Goal: Check status: Check status

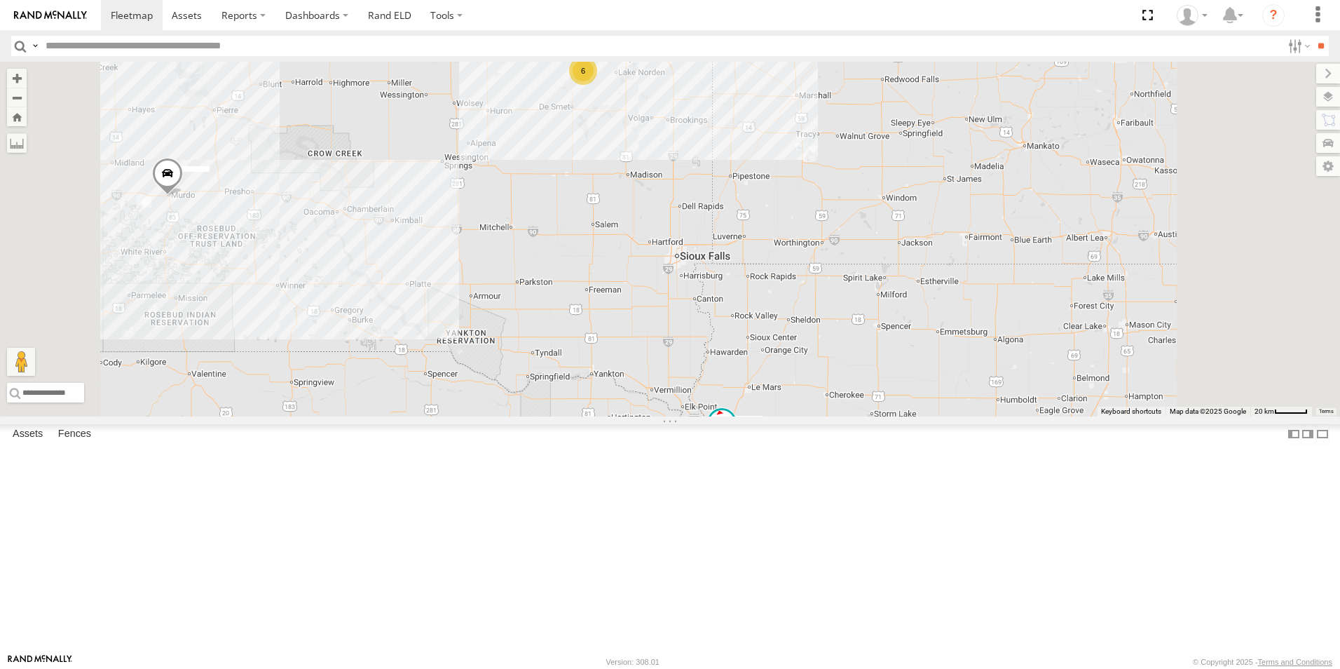
click at [805, 416] on div "#105 #137 6" at bounding box center [670, 239] width 1340 height 355
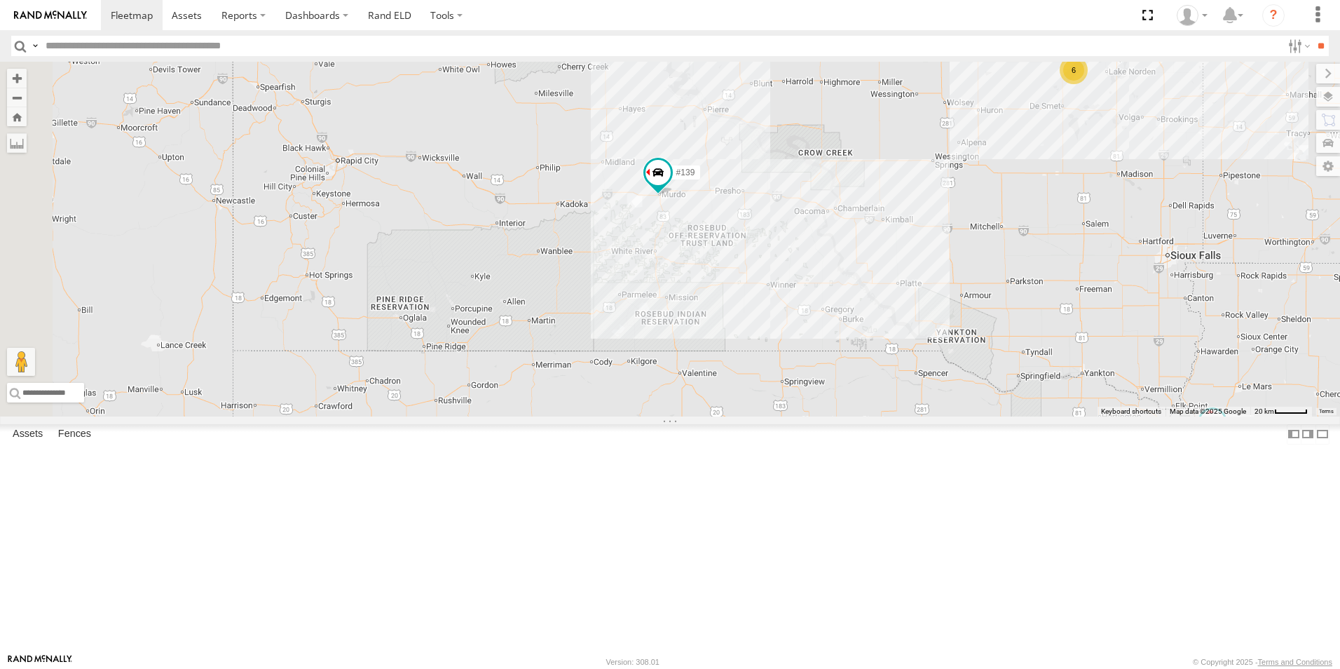
drag, startPoint x: 568, startPoint y: 438, endPoint x: 1064, endPoint y: 430, distance: 495.7
click at [1064, 416] on div "#139 #105 #137 6" at bounding box center [670, 239] width 1340 height 355
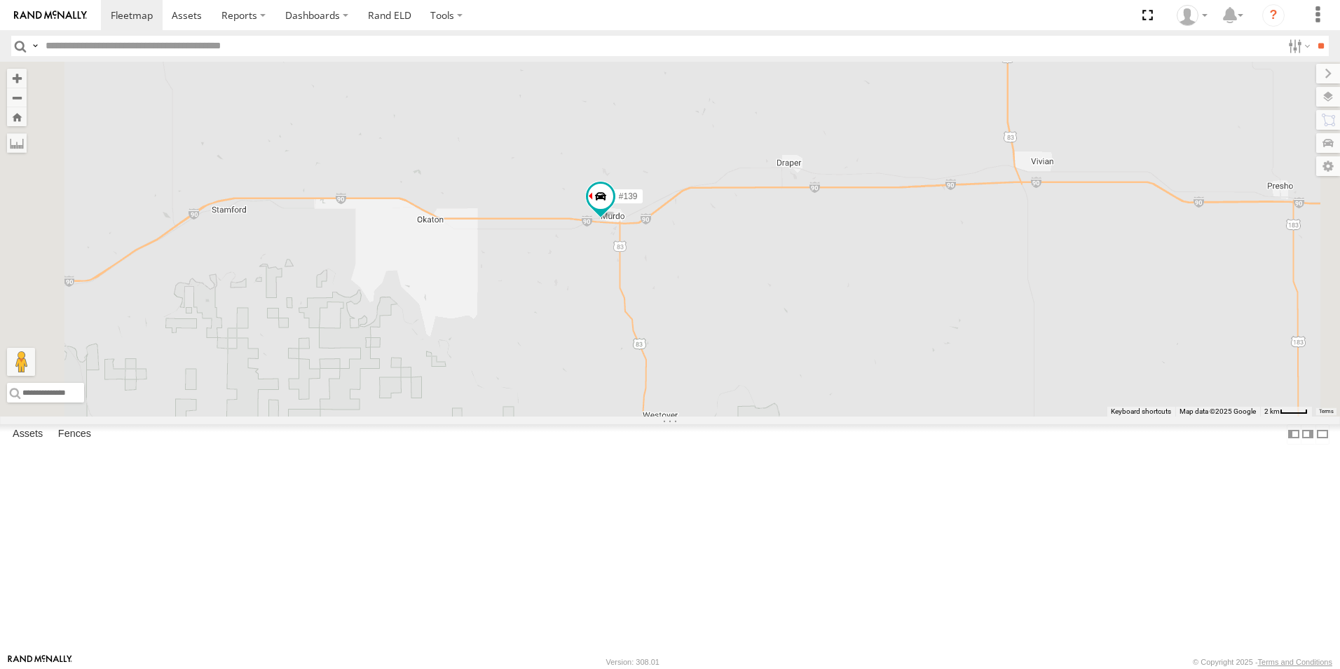
drag, startPoint x: 979, startPoint y: 378, endPoint x: 911, endPoint y: 379, distance: 68.7
click at [911, 379] on div "#139 #105 #137" at bounding box center [670, 239] width 1340 height 355
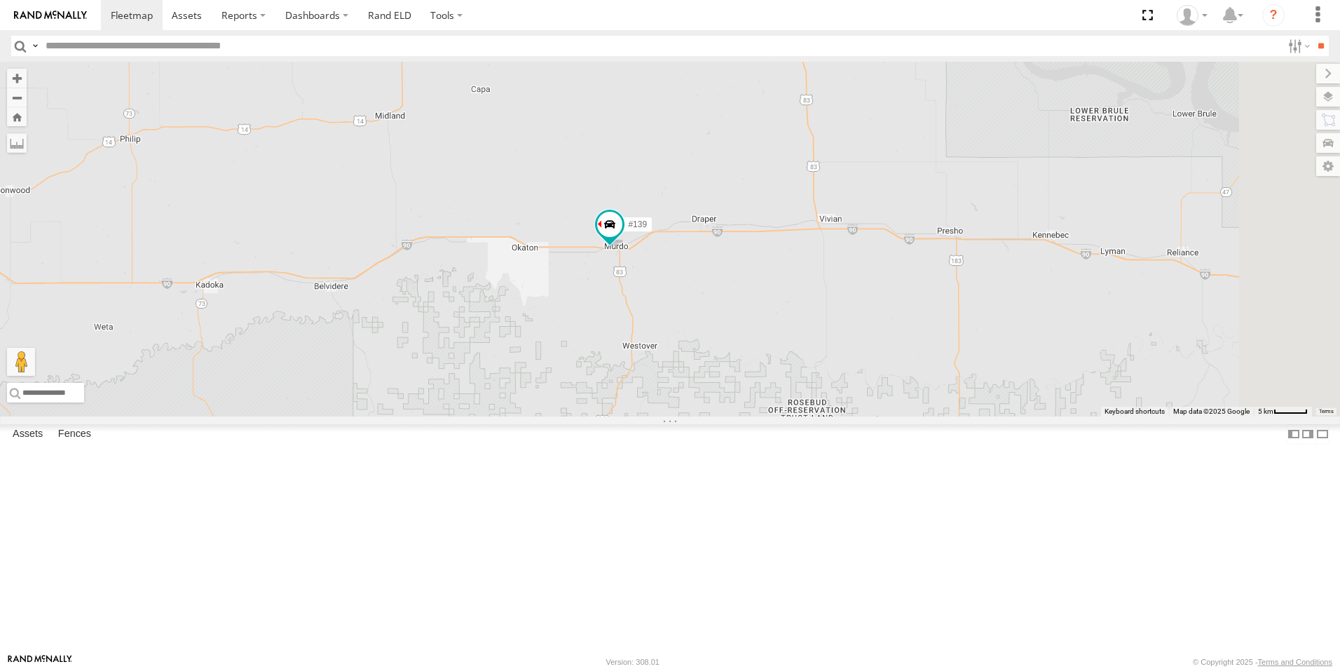
drag, startPoint x: 999, startPoint y: 410, endPoint x: 935, endPoint y: 421, distance: 64.6
click at [935, 416] on div "#139 #105 #137" at bounding box center [670, 239] width 1340 height 355
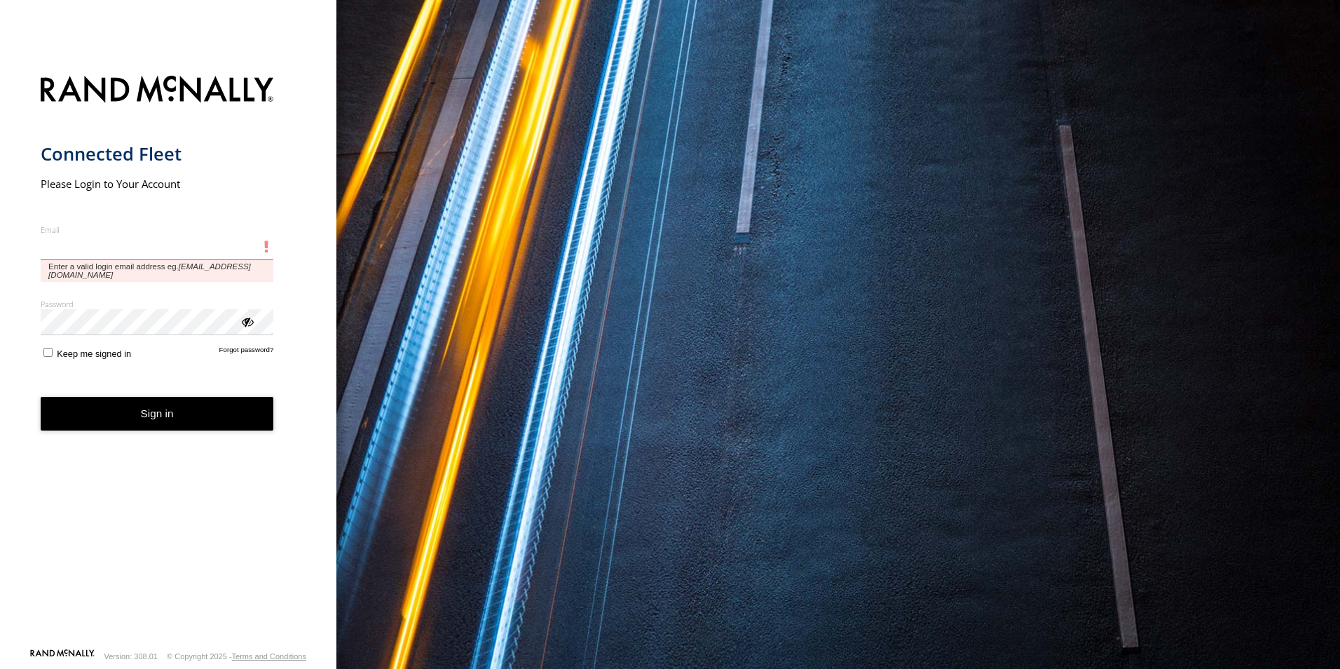
type input "**********"
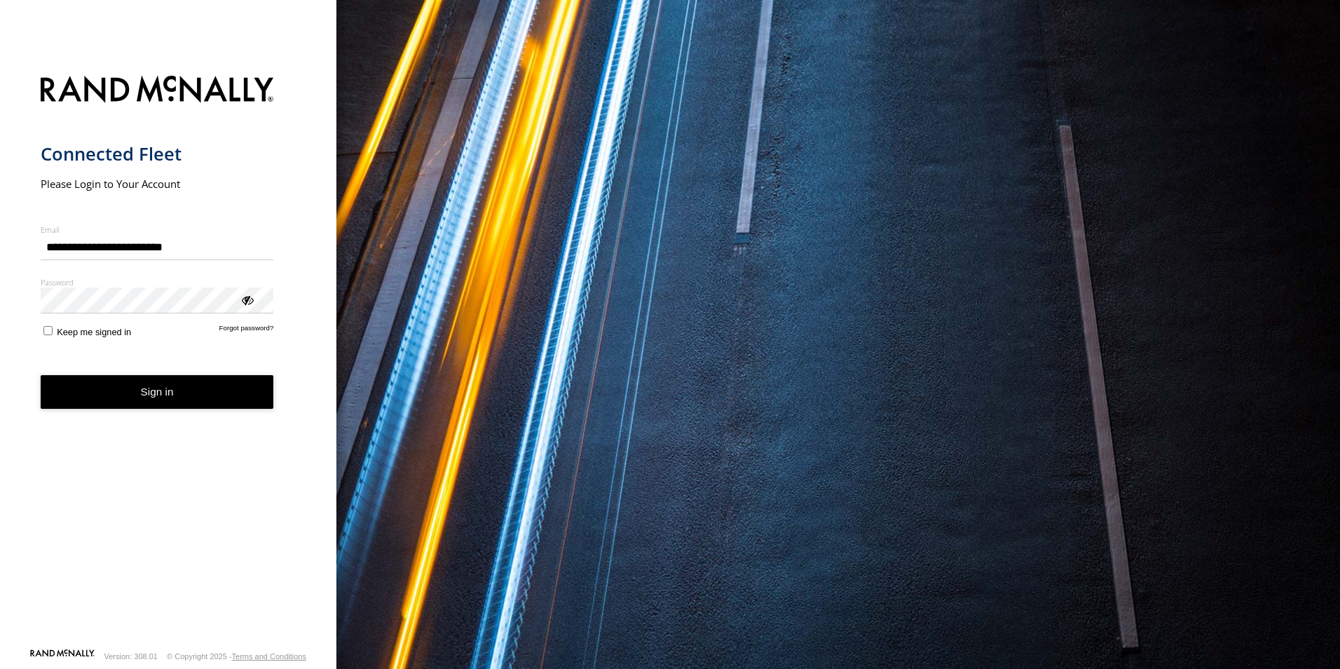
click at [170, 402] on button "Sign in" at bounding box center [157, 392] width 233 height 34
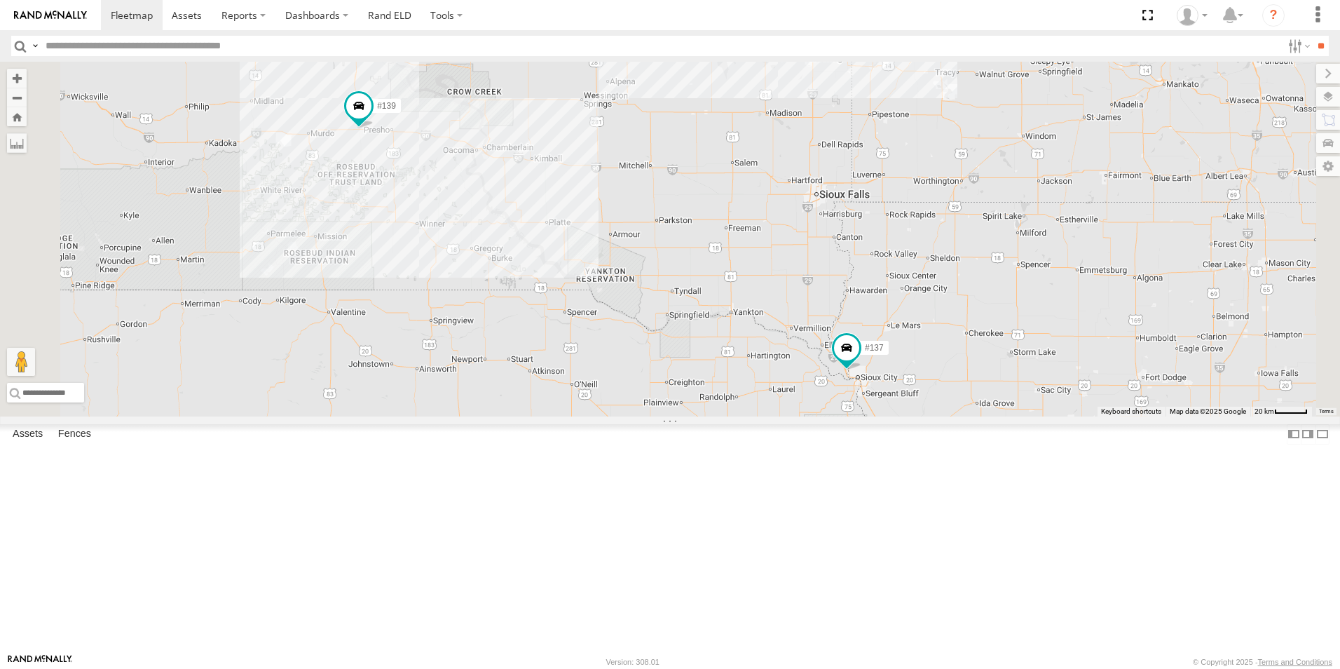
drag, startPoint x: 881, startPoint y: 404, endPoint x: 808, endPoint y: 350, distance: 91.7
click at [808, 350] on div "#139 7 #137" at bounding box center [670, 239] width 1340 height 355
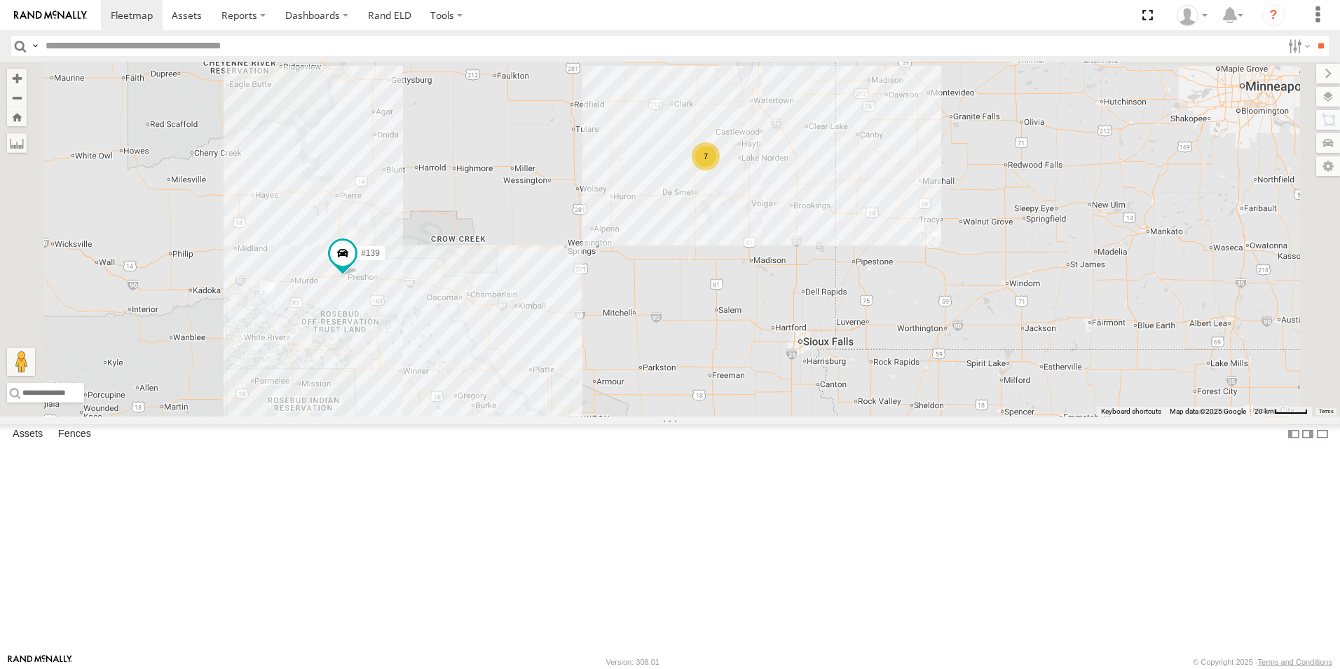
drag, startPoint x: 813, startPoint y: 268, endPoint x: 812, endPoint y: 292, distance: 23.9
click at [812, 290] on div "#139 7 #137" at bounding box center [670, 239] width 1340 height 355
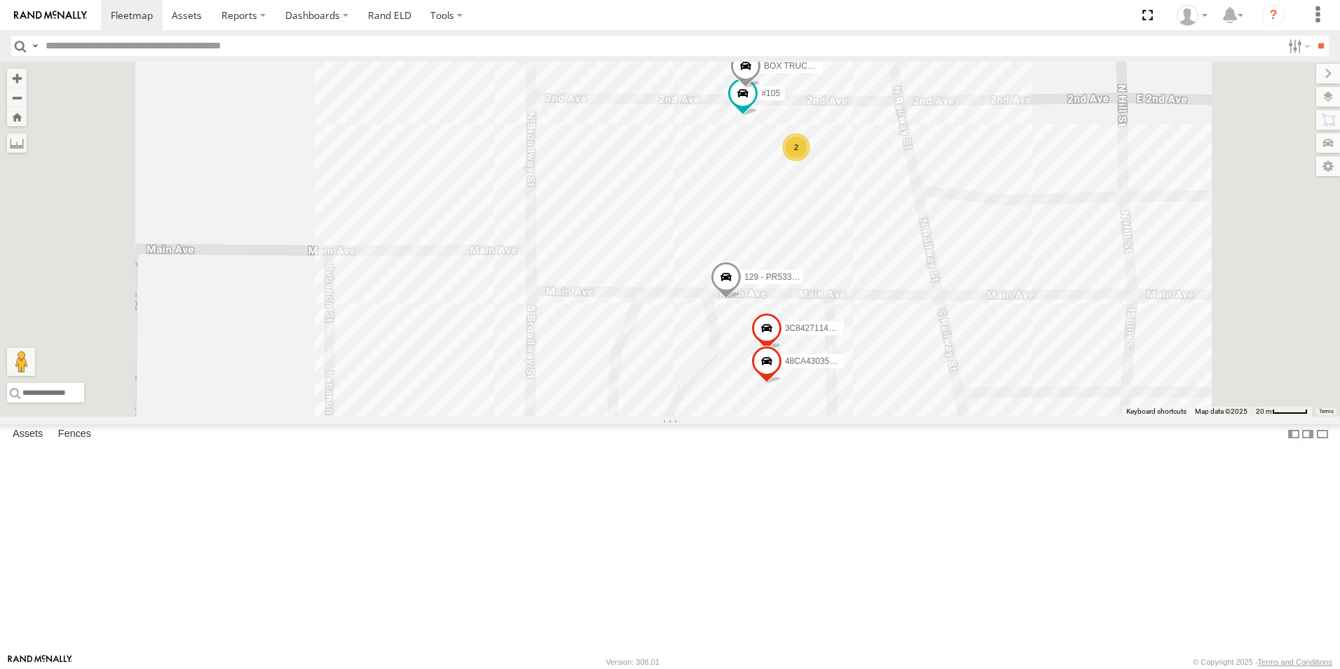
drag, startPoint x: 919, startPoint y: 229, endPoint x: 919, endPoint y: 292, distance: 63.1
click at [919, 292] on div "#139 #137 3C8427114374 #105 2 BOX TRUCK#118 129 - PR53366 48CA43035C64" at bounding box center [670, 239] width 1340 height 355
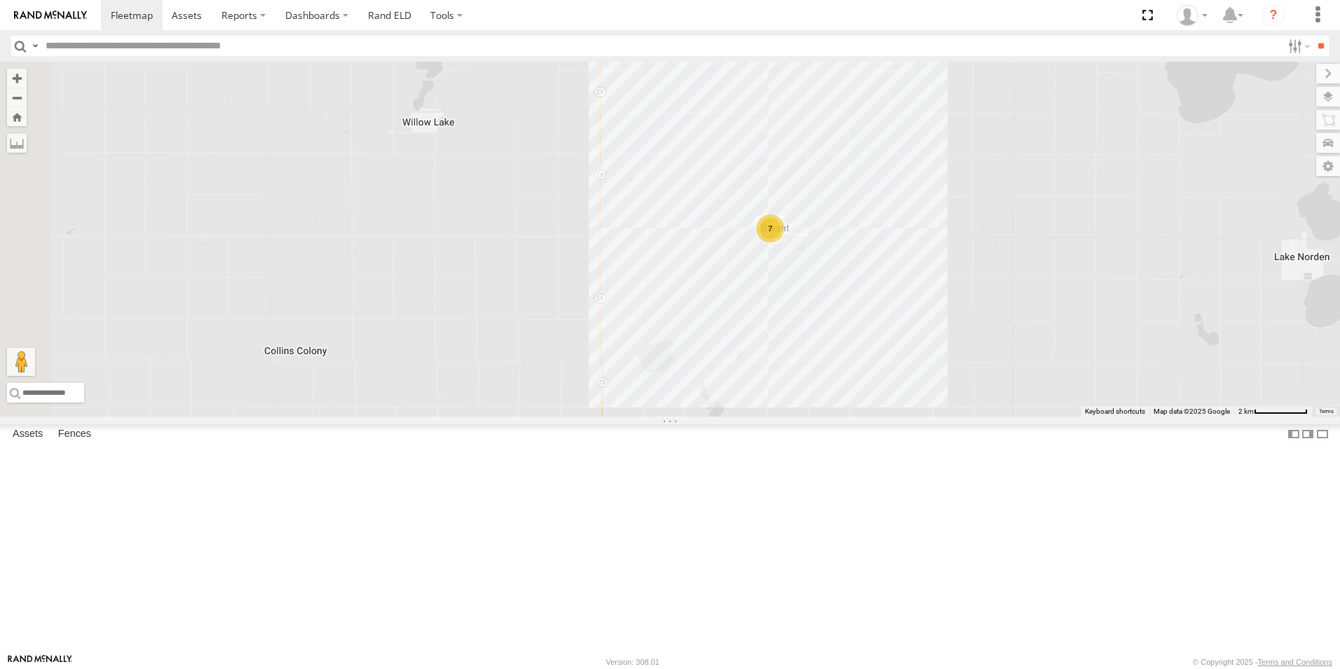
drag, startPoint x: 504, startPoint y: 470, endPoint x: 920, endPoint y: 419, distance: 419.4
click at [920, 416] on div "7" at bounding box center [670, 239] width 1340 height 355
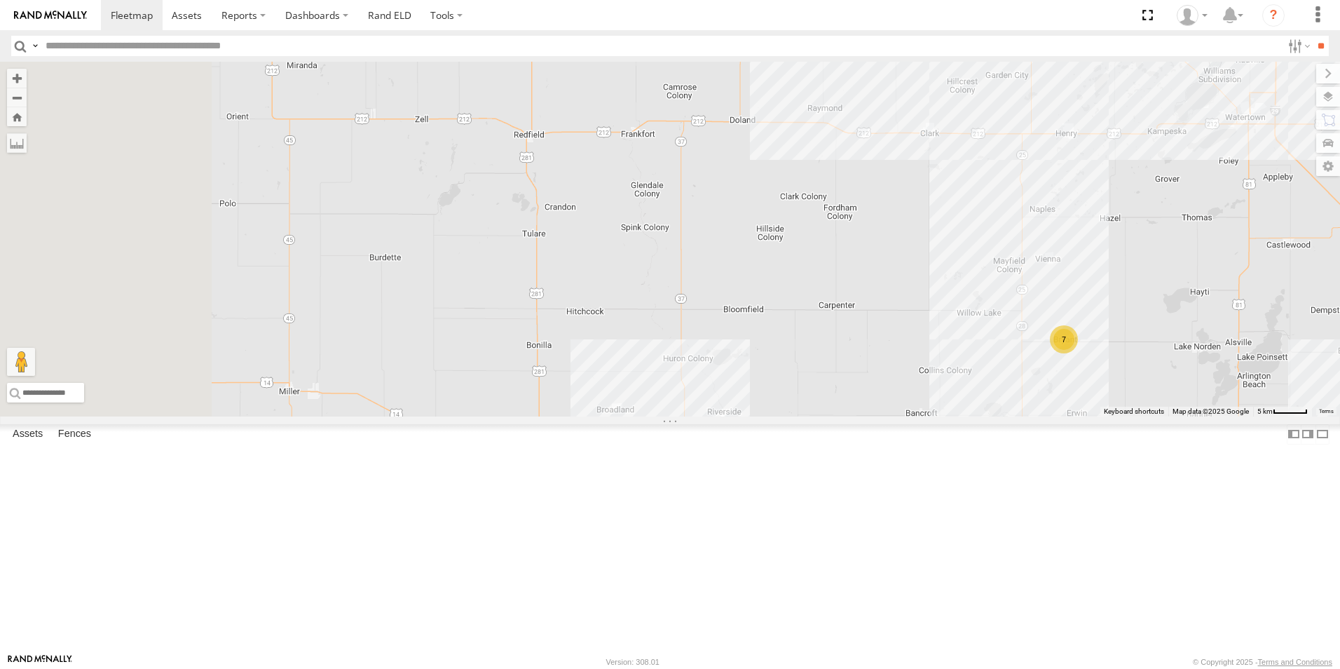
drag, startPoint x: 655, startPoint y: 381, endPoint x: 962, endPoint y: 430, distance: 311.0
click at [1025, 416] on div "7" at bounding box center [670, 239] width 1340 height 355
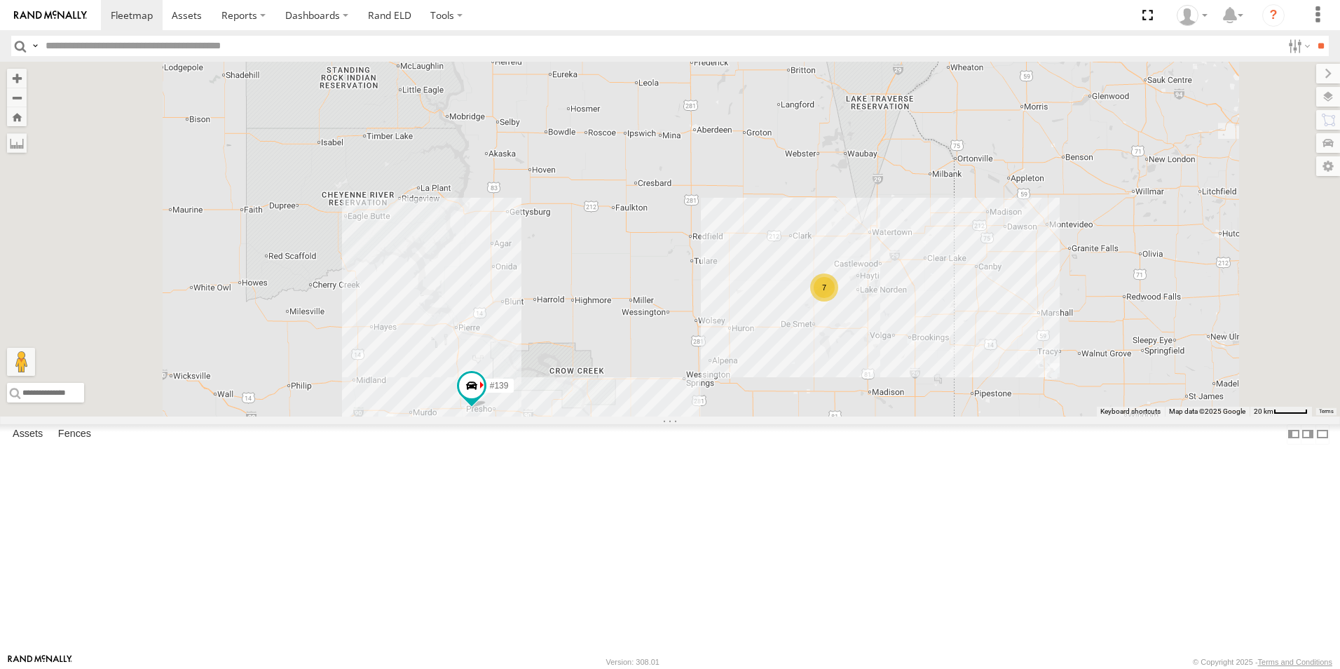
drag, startPoint x: 665, startPoint y: 545, endPoint x: 742, endPoint y: 442, distance: 129.1
click at [742, 416] on div "#139 7" at bounding box center [670, 239] width 1340 height 355
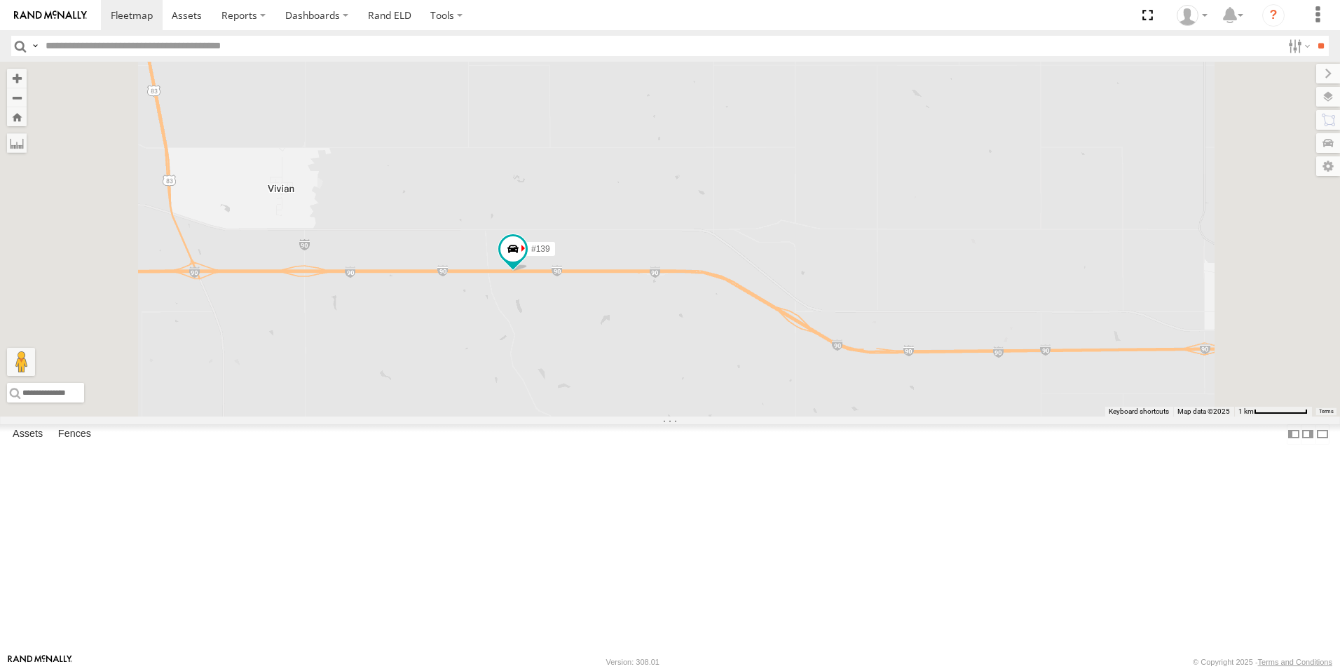
drag, startPoint x: 871, startPoint y: 471, endPoint x: 784, endPoint y: 446, distance: 90.5
click at [851, 416] on div "#139" at bounding box center [670, 239] width 1340 height 355
click at [525, 262] on span at bounding box center [512, 249] width 25 height 25
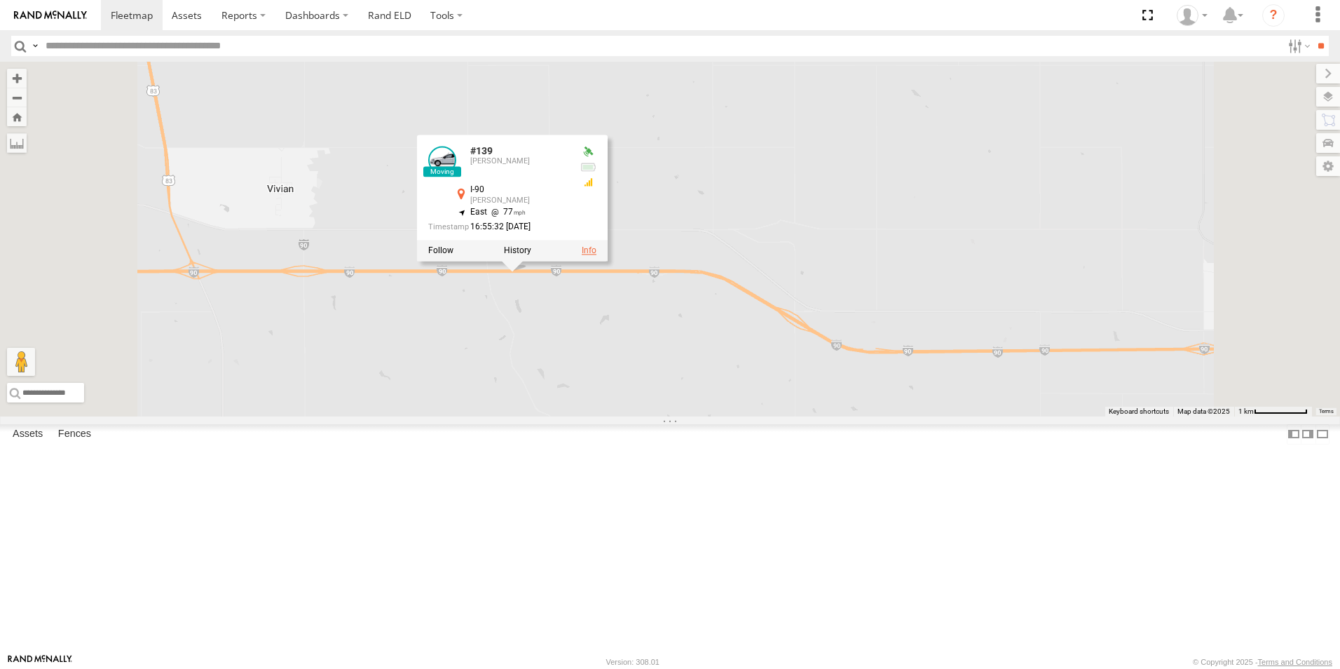
click at [597, 256] on link at bounding box center [589, 251] width 15 height 10
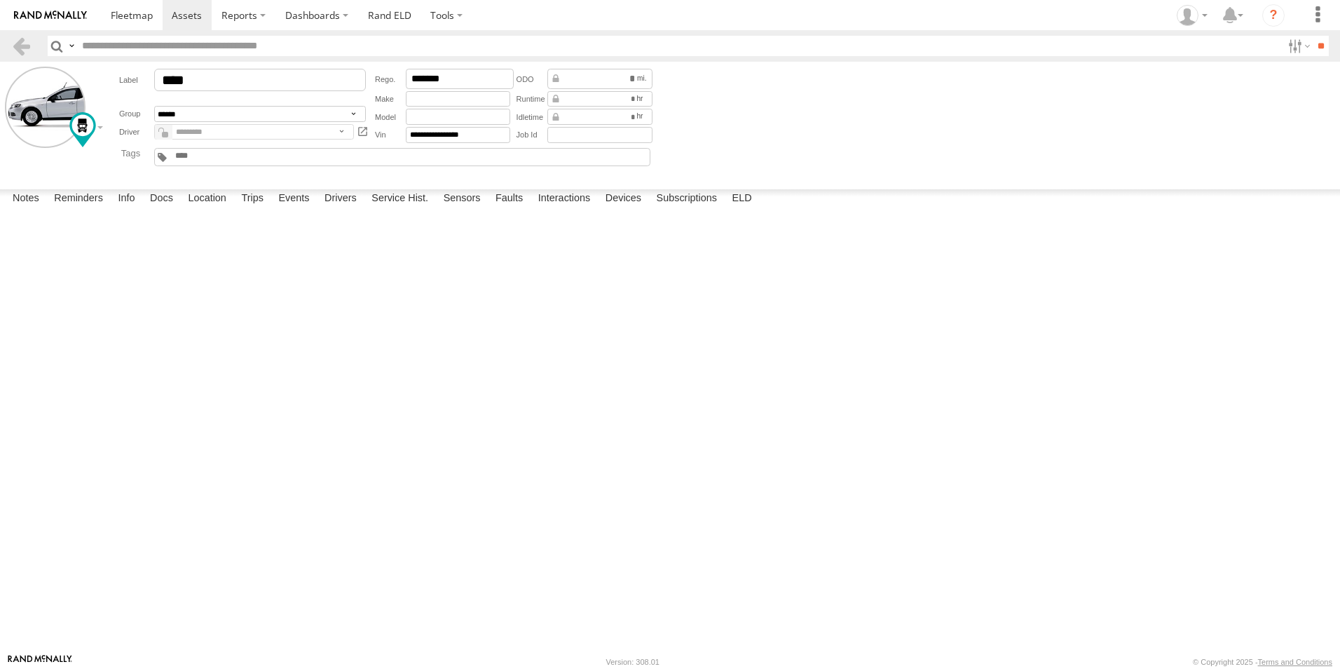
click at [2, 49] on header "Search Query Asset ID Asset Label Registration Manufacturer Model VIN Job ID" at bounding box center [670, 46] width 1340 height 32
click at [20, 46] on link at bounding box center [21, 46] width 20 height 20
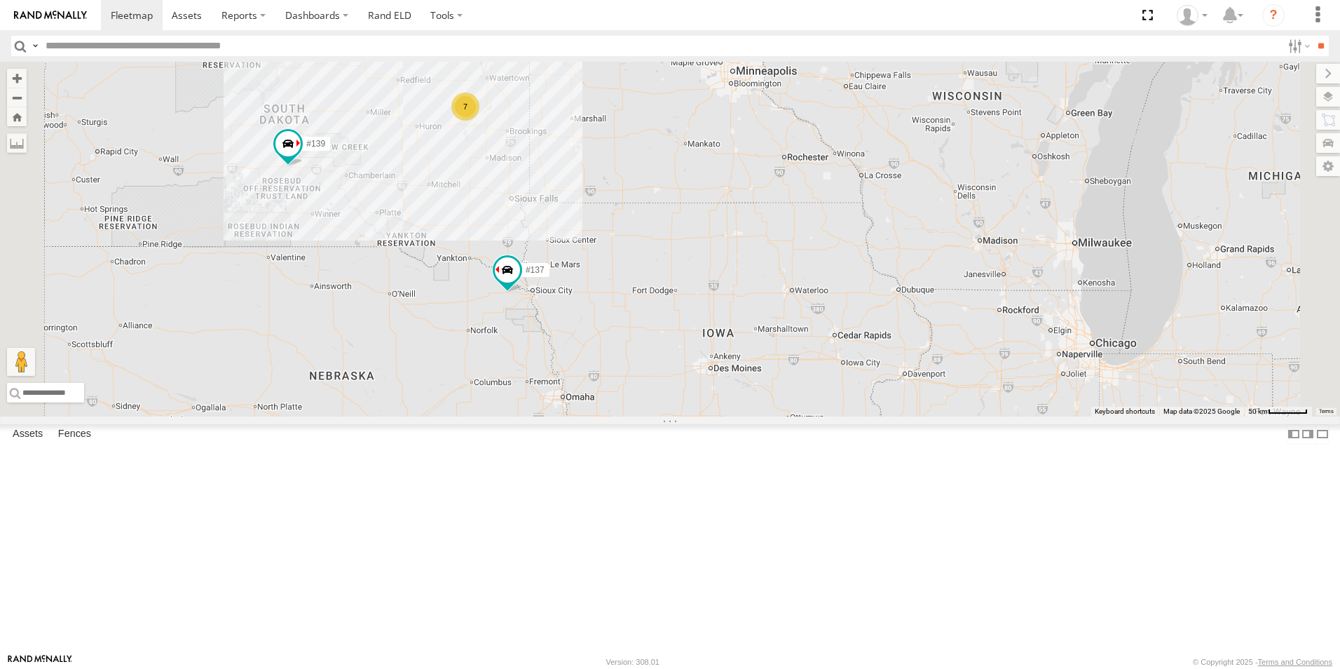
drag, startPoint x: 608, startPoint y: 391, endPoint x: 544, endPoint y: 383, distance: 65.0
click at [567, 382] on div "#139 #137 7" at bounding box center [670, 239] width 1340 height 355
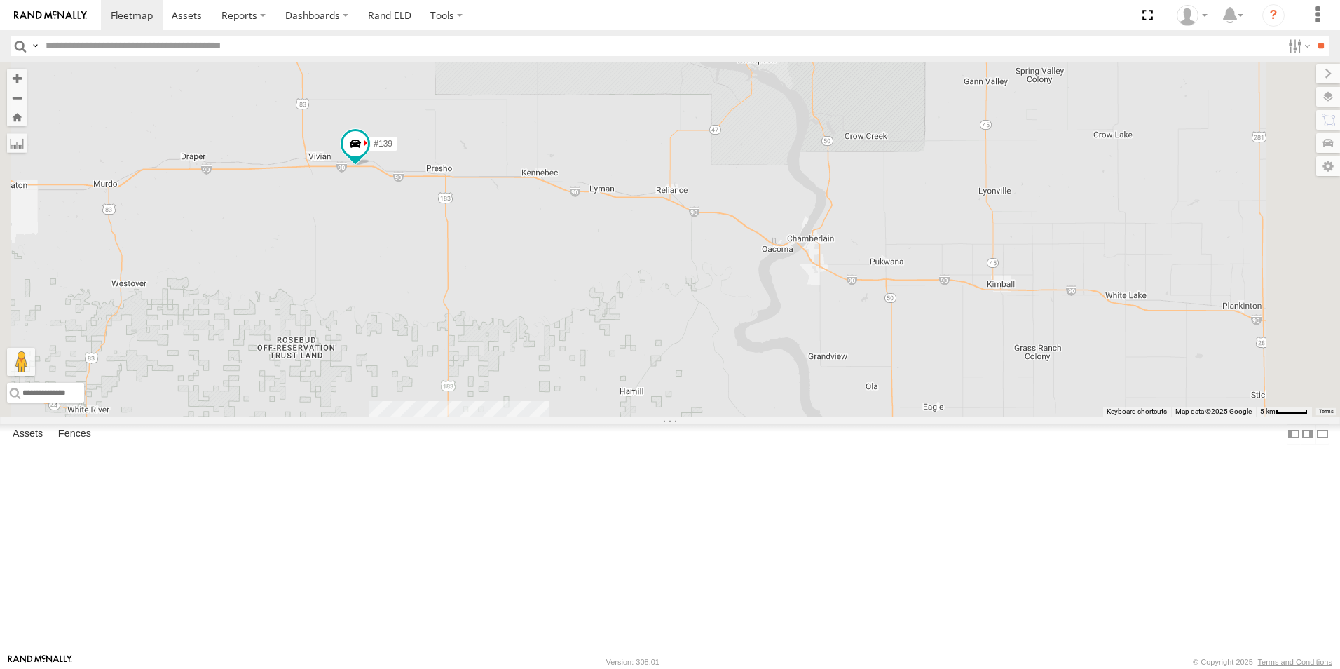
drag, startPoint x: 482, startPoint y: 297, endPoint x: 565, endPoint y: 336, distance: 91.6
click at [576, 346] on div "#139 #137" at bounding box center [670, 239] width 1340 height 355
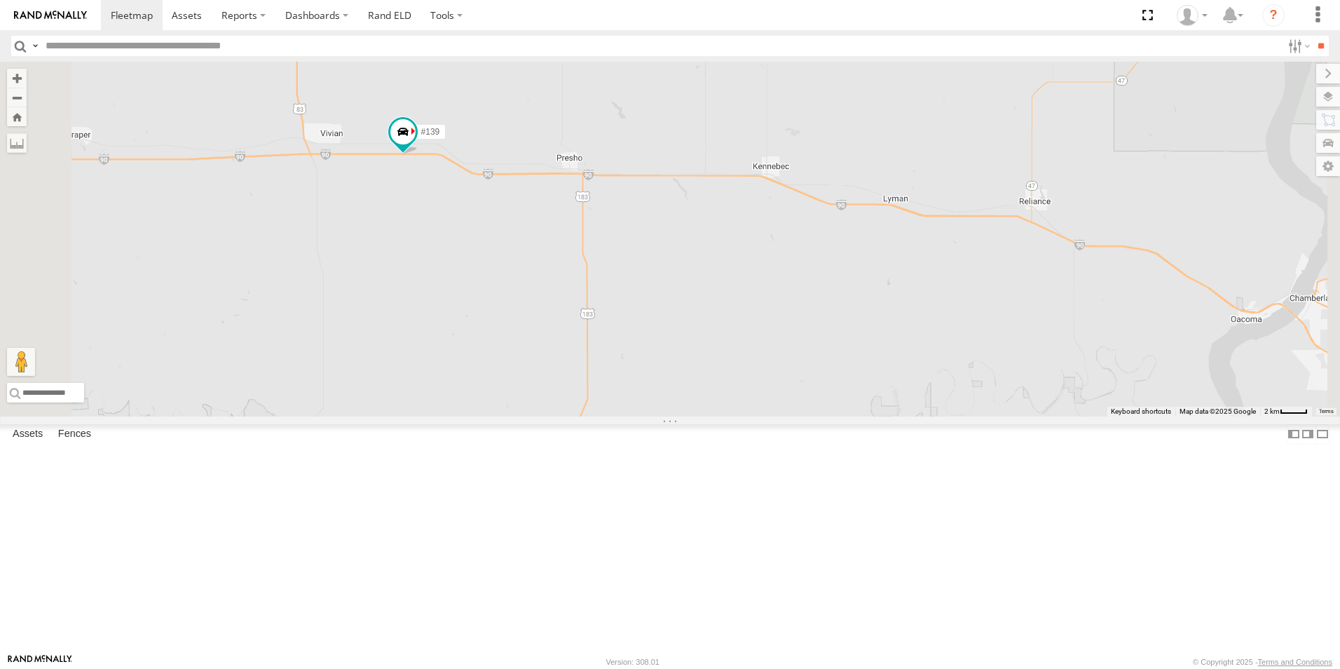
drag, startPoint x: 565, startPoint y: 272, endPoint x: 643, endPoint y: 271, distance: 78.5
click at [643, 271] on div "#139 #137" at bounding box center [670, 239] width 1340 height 355
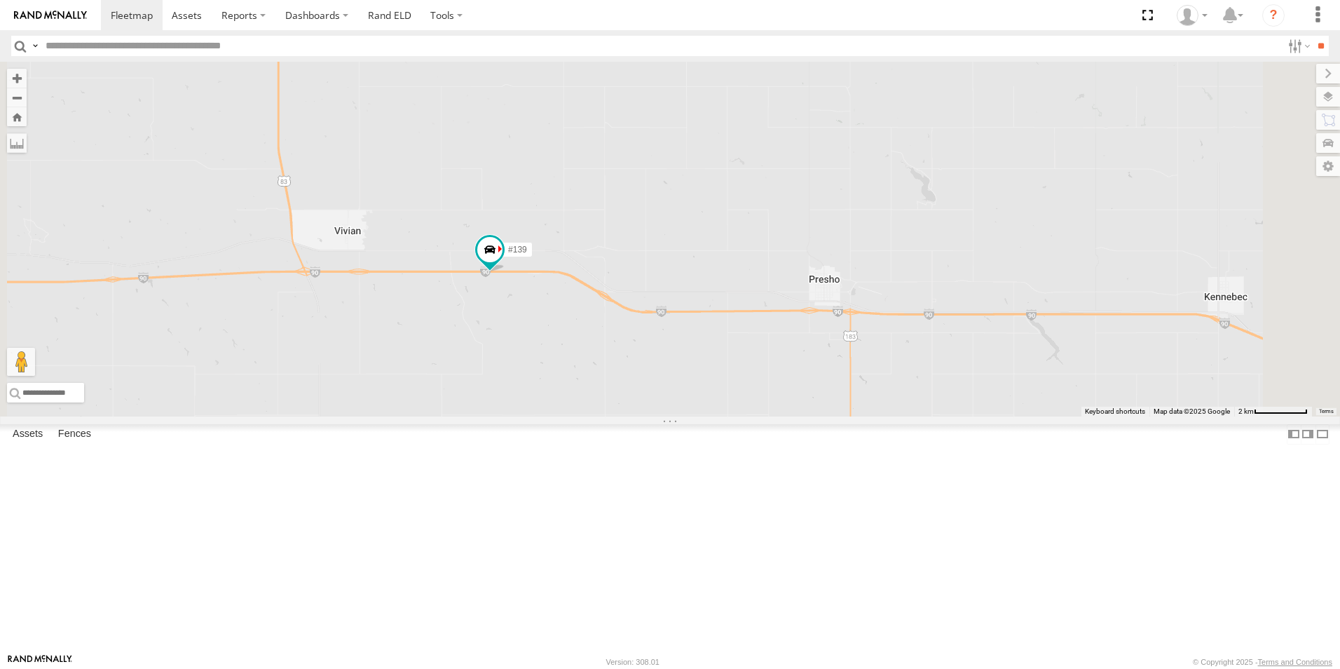
drag, startPoint x: 768, startPoint y: 465, endPoint x: 749, endPoint y: 482, distance: 25.3
click at [751, 416] on div "#139 #137" at bounding box center [670, 239] width 1340 height 355
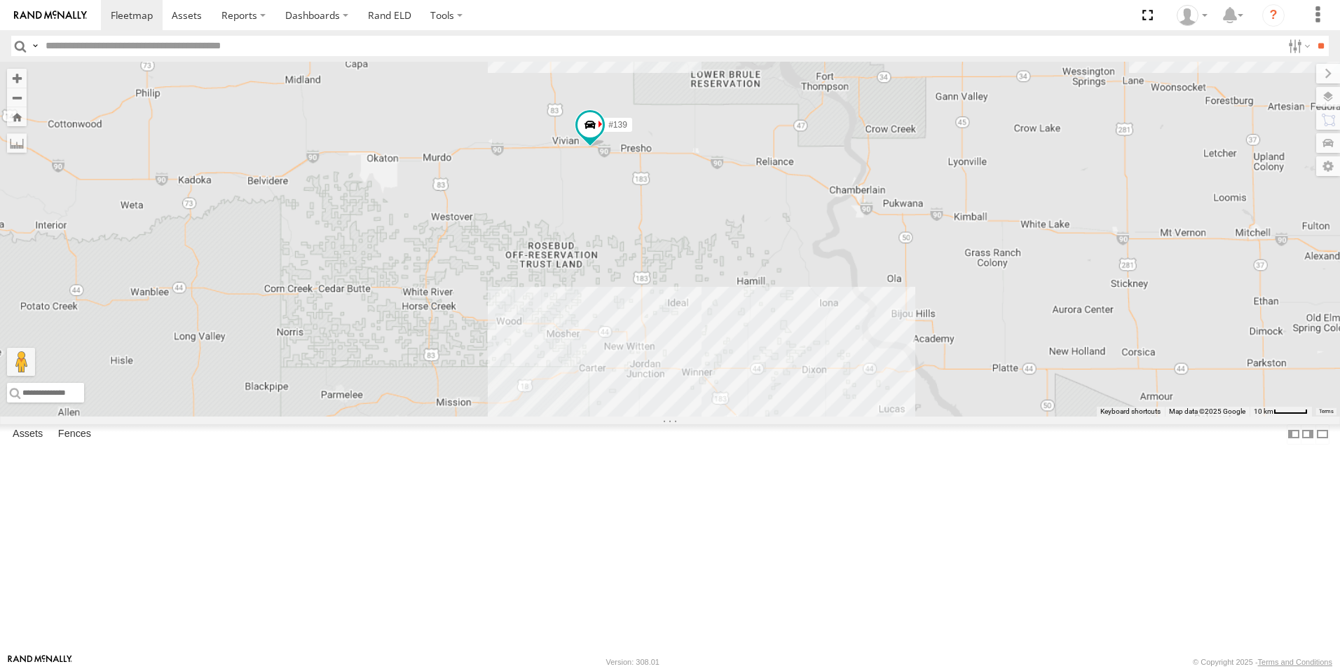
drag, startPoint x: 1068, startPoint y: 632, endPoint x: 857, endPoint y: 252, distance: 434.3
click at [858, 255] on div "#139 #137" at bounding box center [670, 239] width 1340 height 355
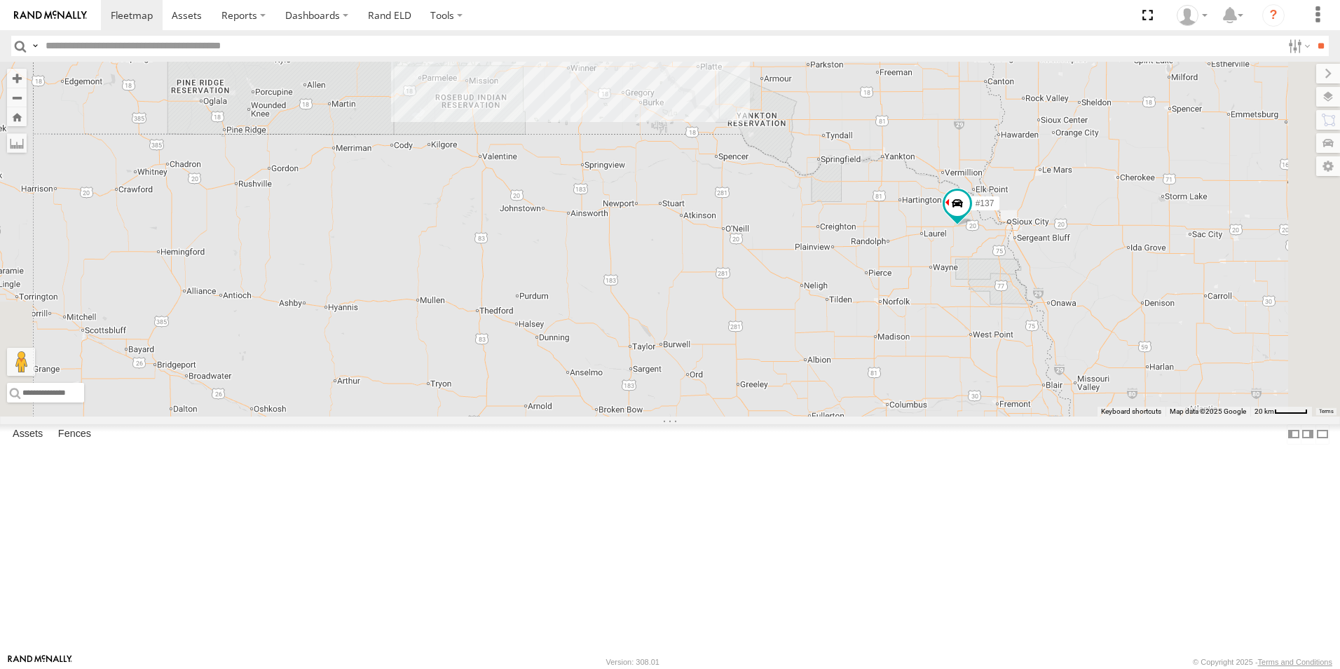
drag, startPoint x: 1019, startPoint y: 561, endPoint x: 838, endPoint y: 316, distance: 304.2
click at [838, 316] on div "#139 #137 7" at bounding box center [670, 239] width 1340 height 355
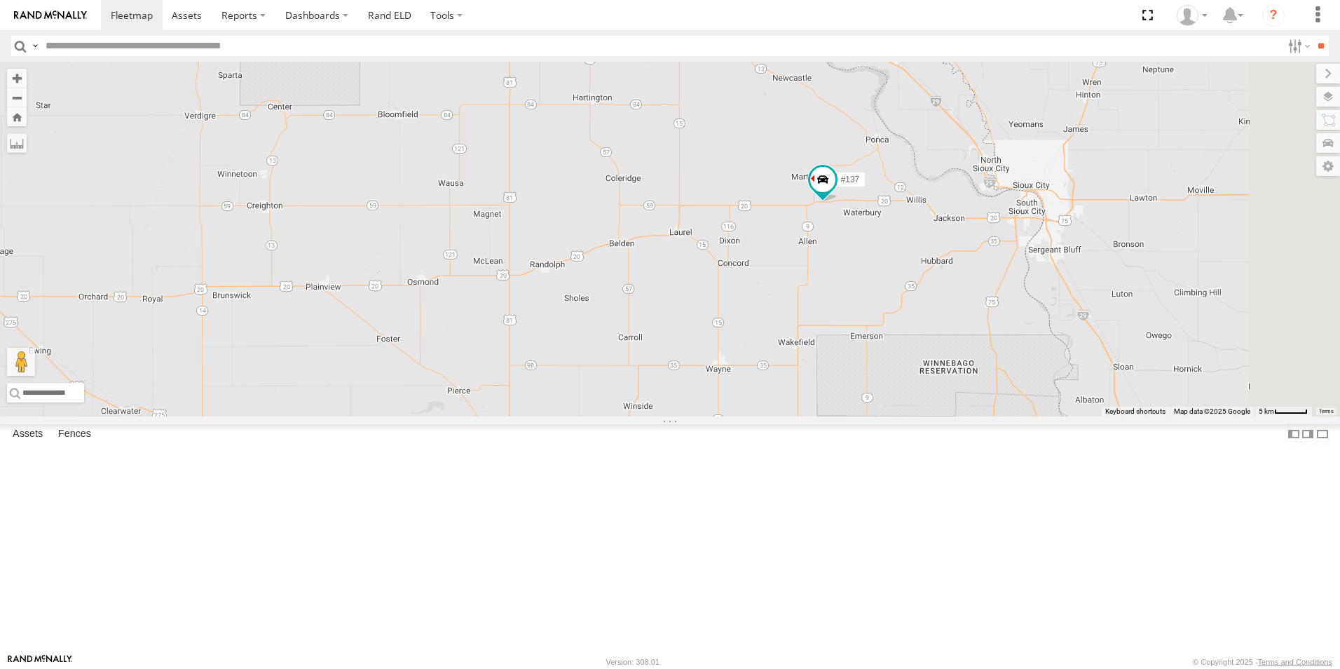
drag, startPoint x: 1105, startPoint y: 337, endPoint x: 943, endPoint y: 369, distance: 165.0
click at [943, 369] on div "#139 #137" at bounding box center [670, 239] width 1340 height 355
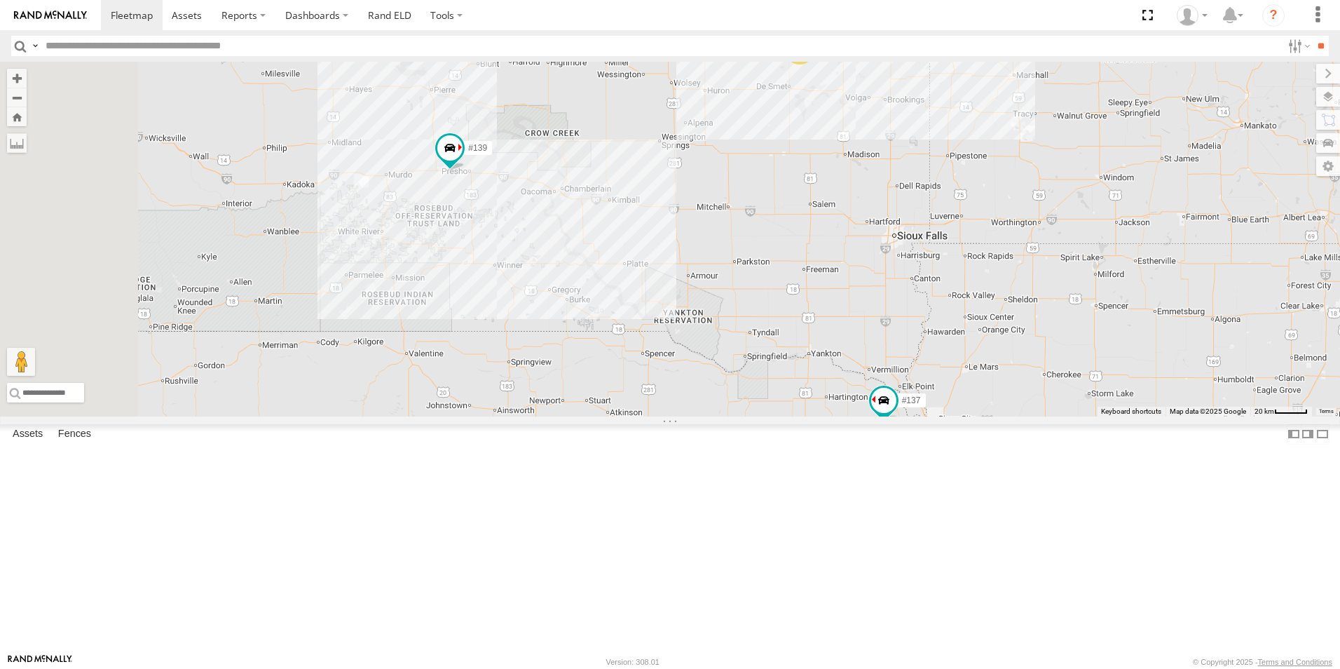
drag, startPoint x: 784, startPoint y: 298, endPoint x: 819, endPoint y: 317, distance: 40.5
click at [819, 317] on div "#139 #137 7" at bounding box center [670, 239] width 1340 height 355
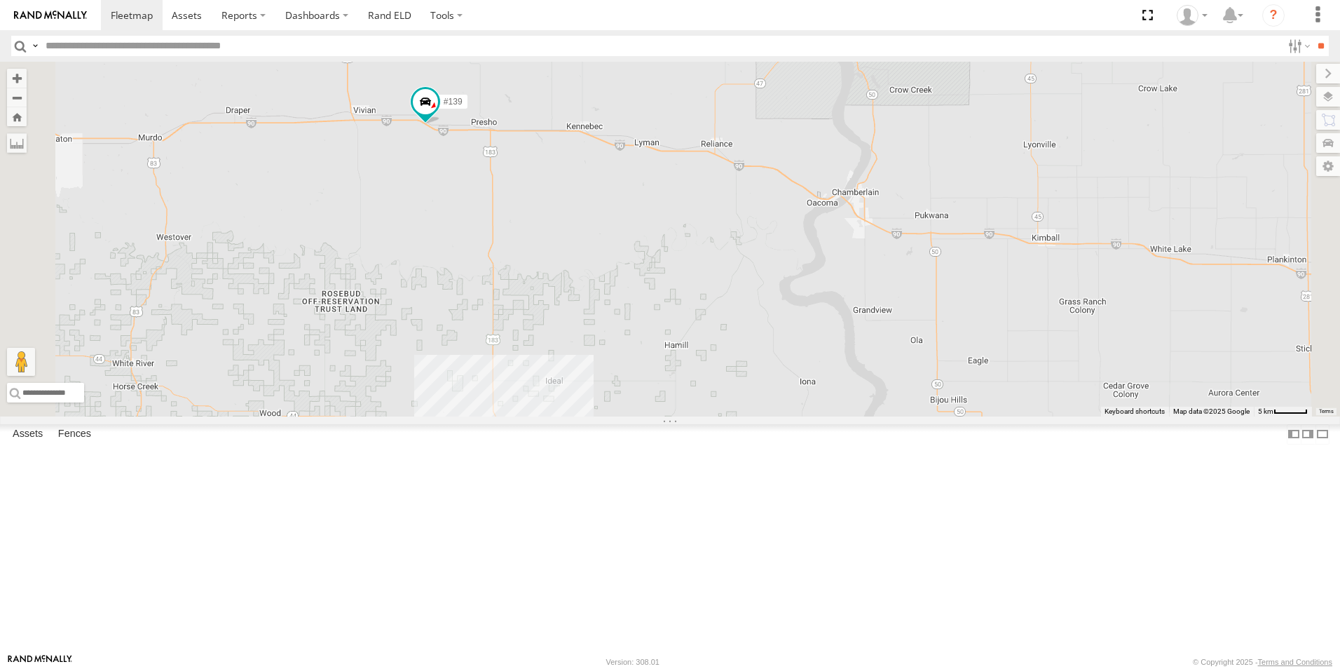
click at [662, 308] on div "#139 #137" at bounding box center [670, 239] width 1340 height 355
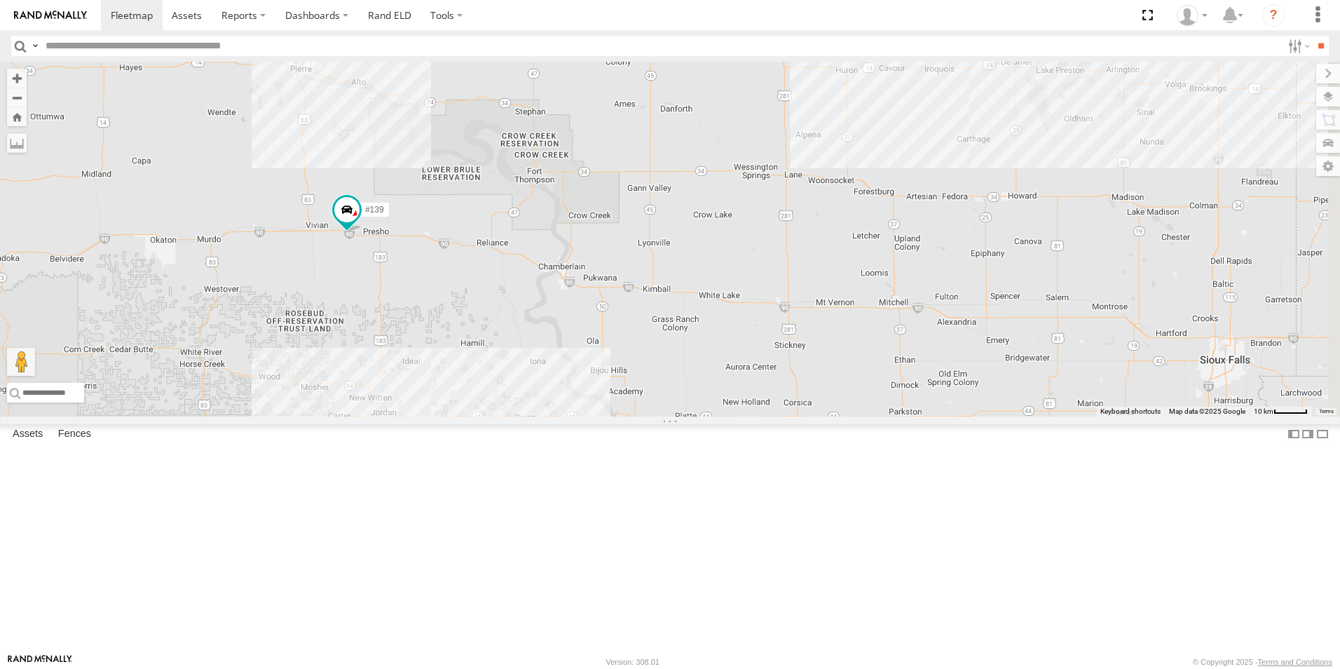
drag, startPoint x: 756, startPoint y: 360, endPoint x: 649, endPoint y: 430, distance: 127.5
click at [649, 416] on div "#139 #137" at bounding box center [670, 239] width 1340 height 355
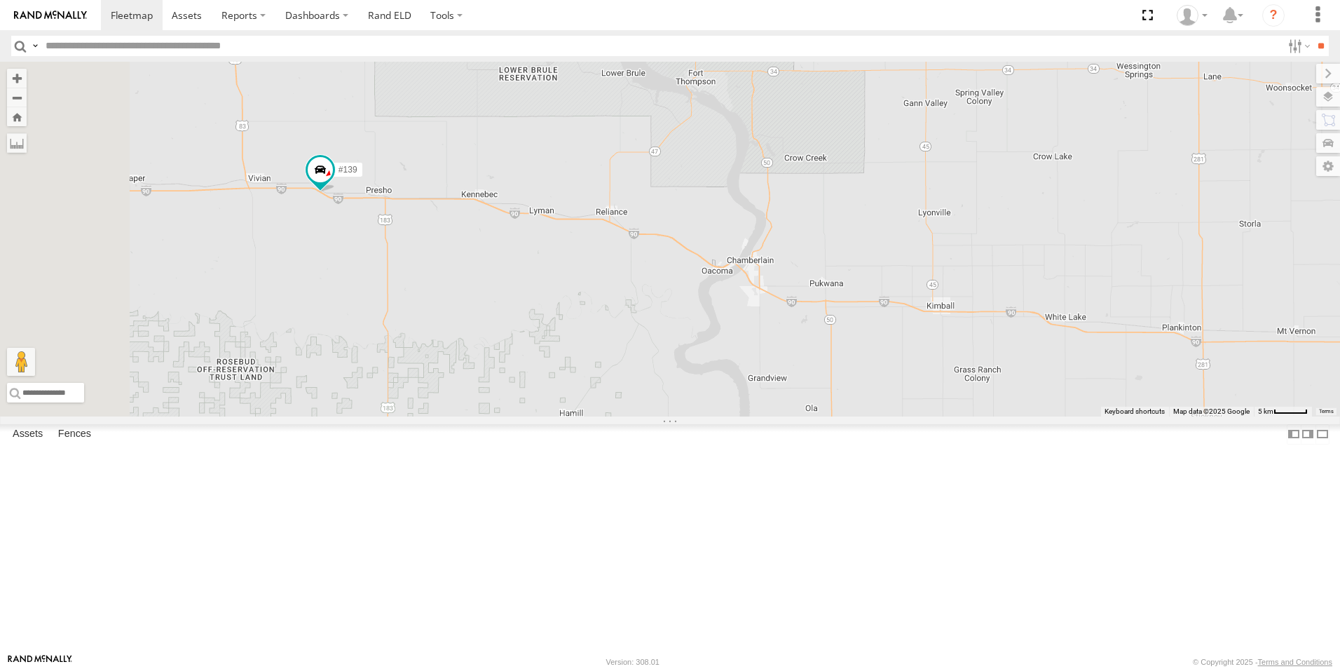
drag, startPoint x: 639, startPoint y: 313, endPoint x: 722, endPoint y: 292, distance: 85.5
click at [722, 292] on div "#139 #137" at bounding box center [670, 239] width 1340 height 355
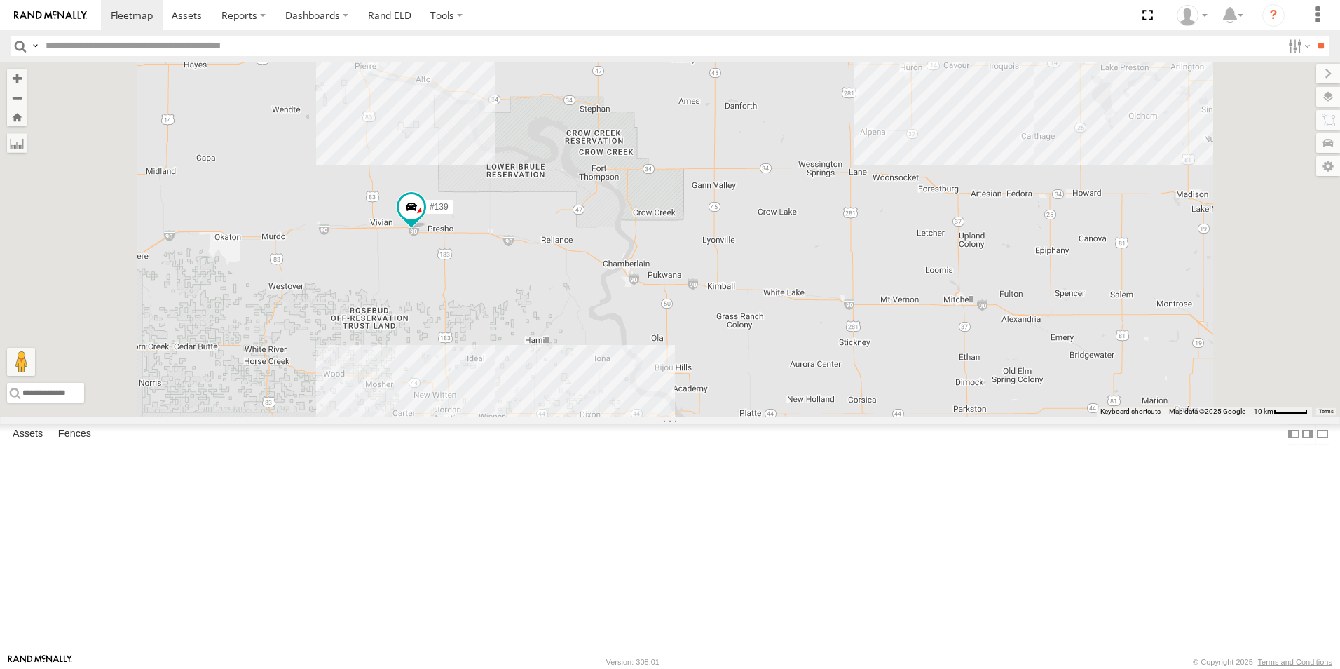
drag, startPoint x: 711, startPoint y: 373, endPoint x: 693, endPoint y: 410, distance: 41.7
click at [693, 410] on div "#139 #137 7" at bounding box center [670, 239] width 1340 height 355
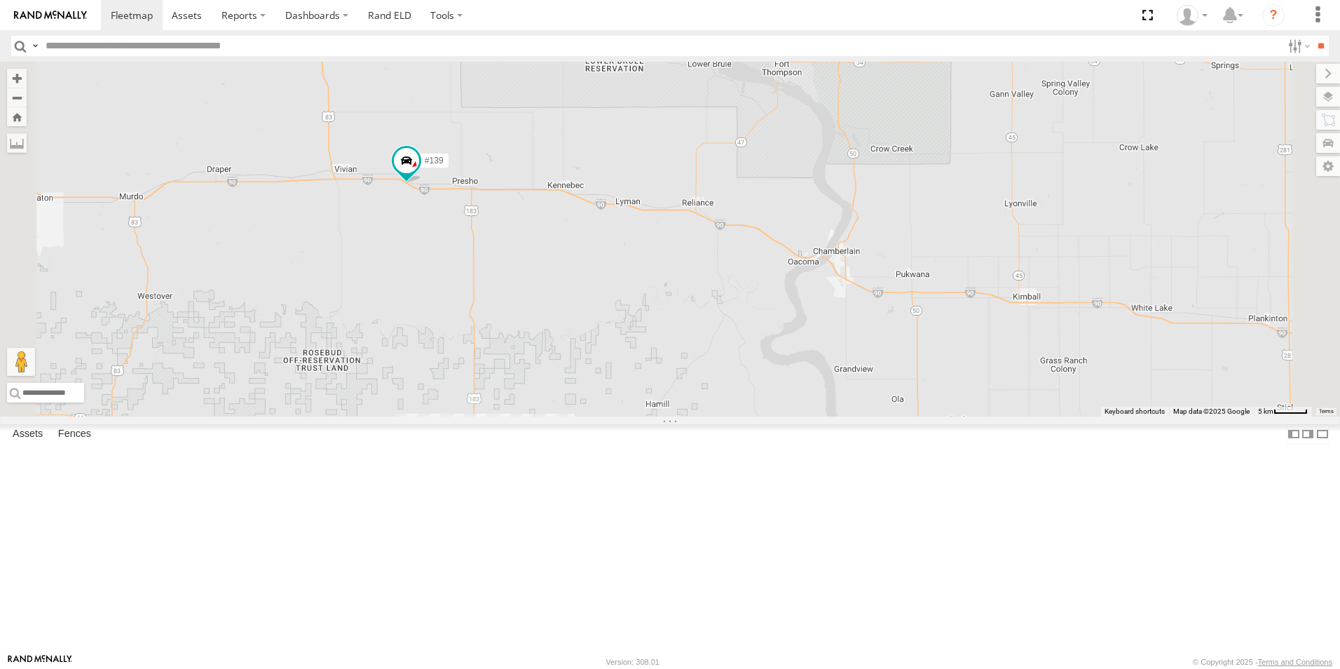
drag, startPoint x: 997, startPoint y: 327, endPoint x: 866, endPoint y: 359, distance: 134.8
click at [874, 359] on div "#139 #137" at bounding box center [670, 239] width 1340 height 355
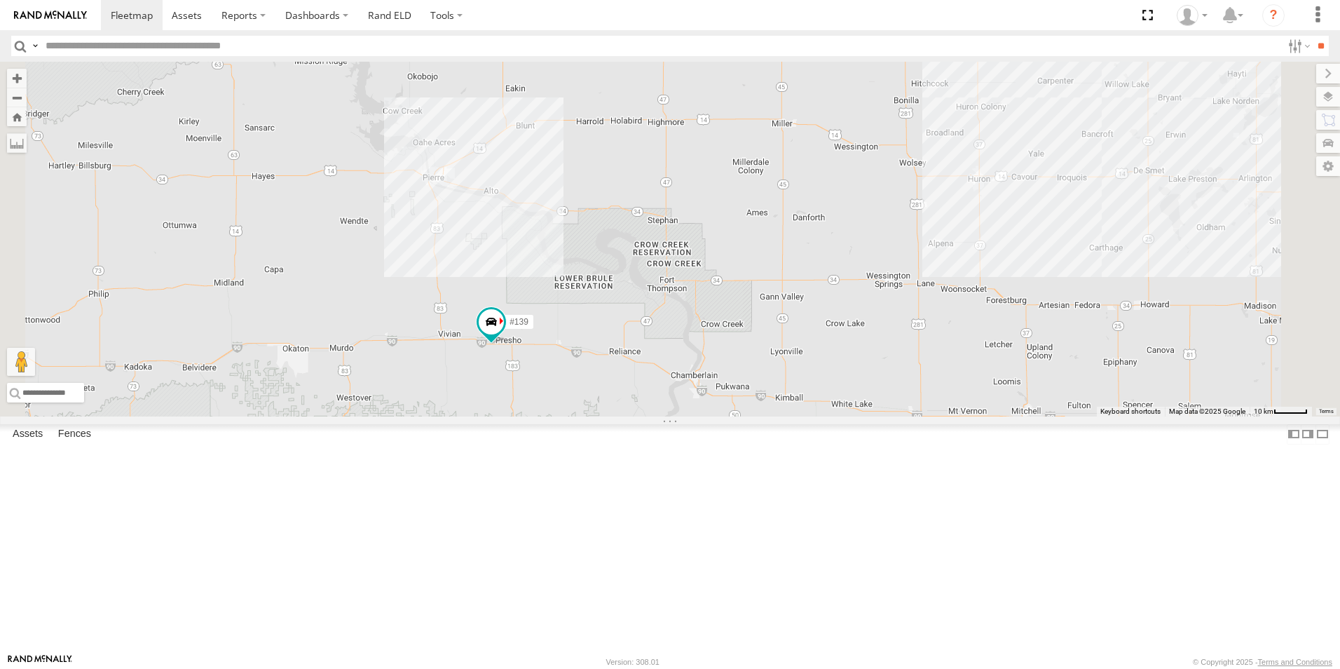
drag, startPoint x: 1023, startPoint y: 499, endPoint x: 974, endPoint y: 501, distance: 49.1
click at [974, 416] on div "#139 #137" at bounding box center [670, 239] width 1340 height 355
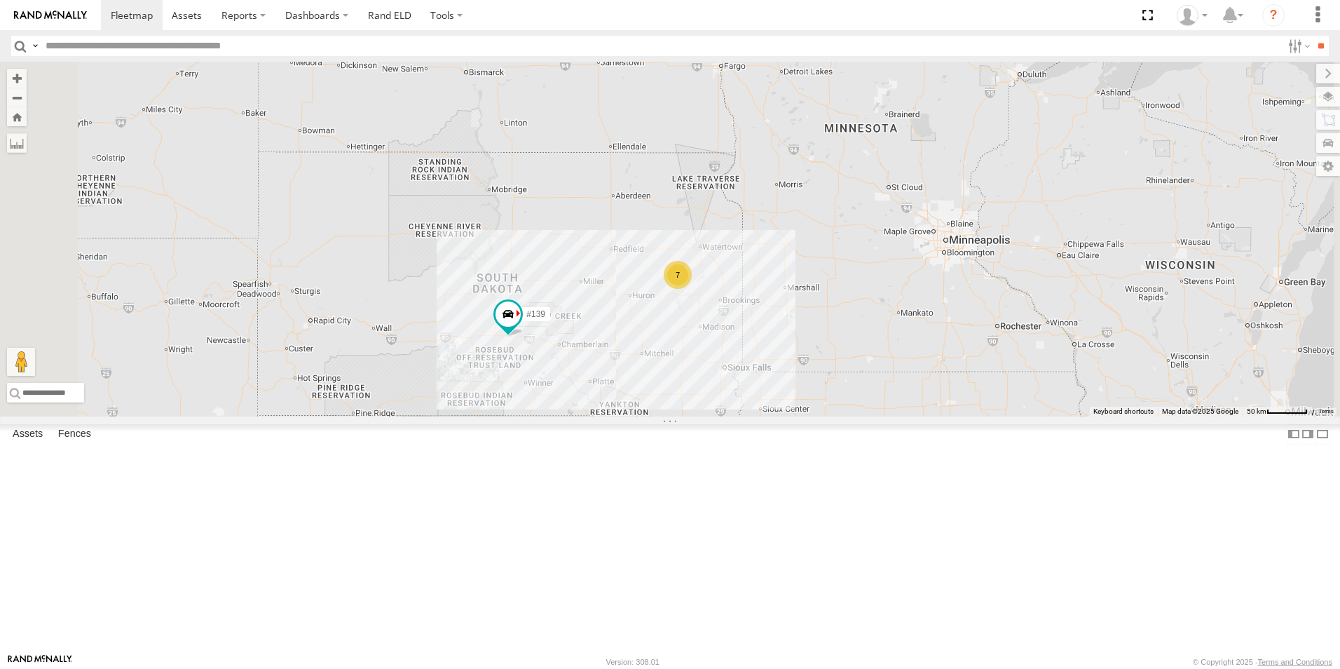
drag, startPoint x: 1047, startPoint y: 457, endPoint x: 955, endPoint y: 404, distance: 105.6
click at [955, 404] on div "#139 #137 7" at bounding box center [670, 239] width 1340 height 355
